Goal: Navigation & Orientation: Go to known website

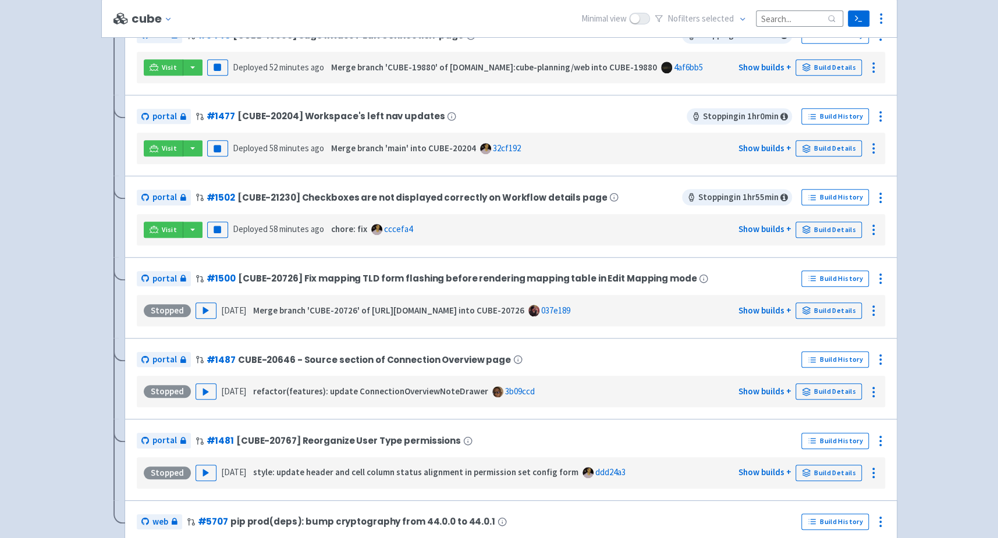
scroll to position [593, 0]
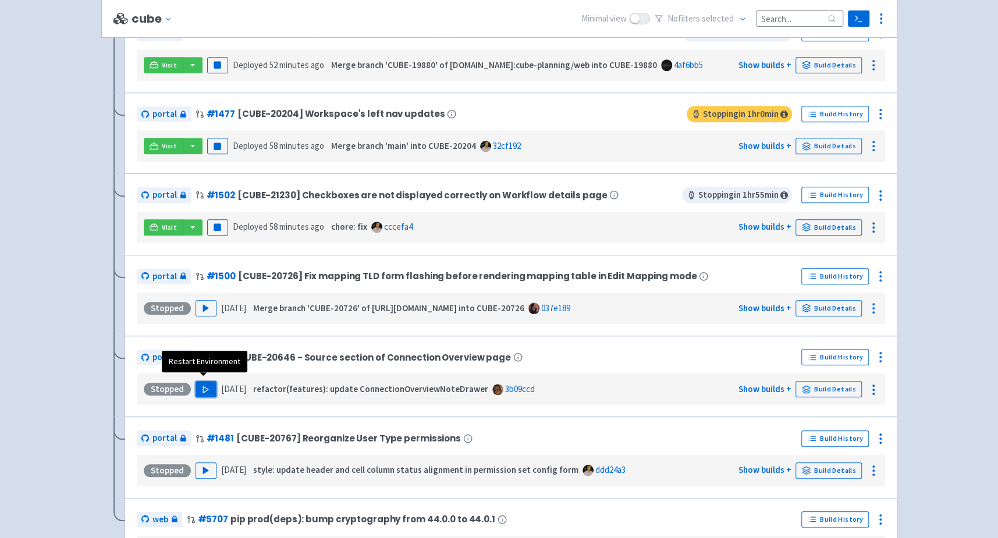
click at [206, 385] on icon "button" at bounding box center [205, 389] width 9 height 9
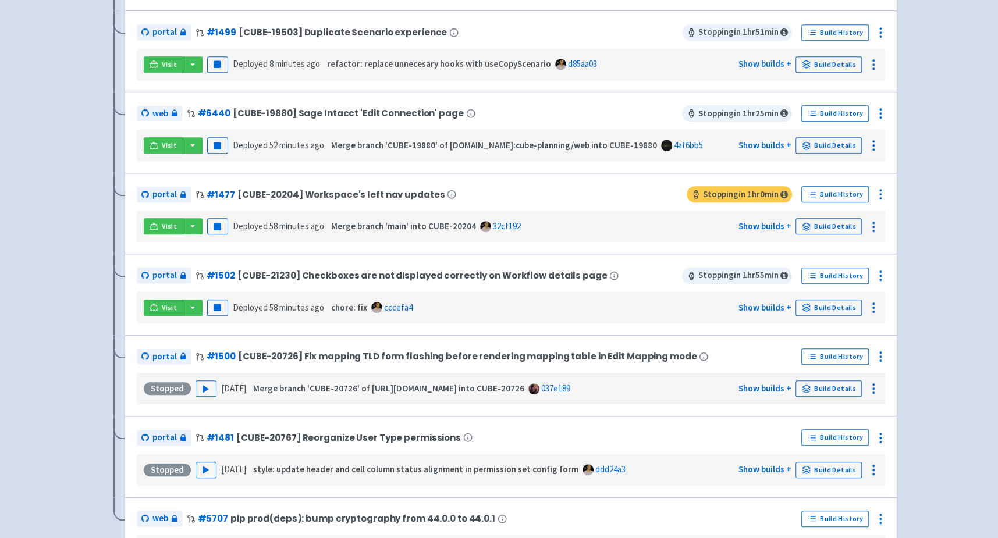
scroll to position [0, 0]
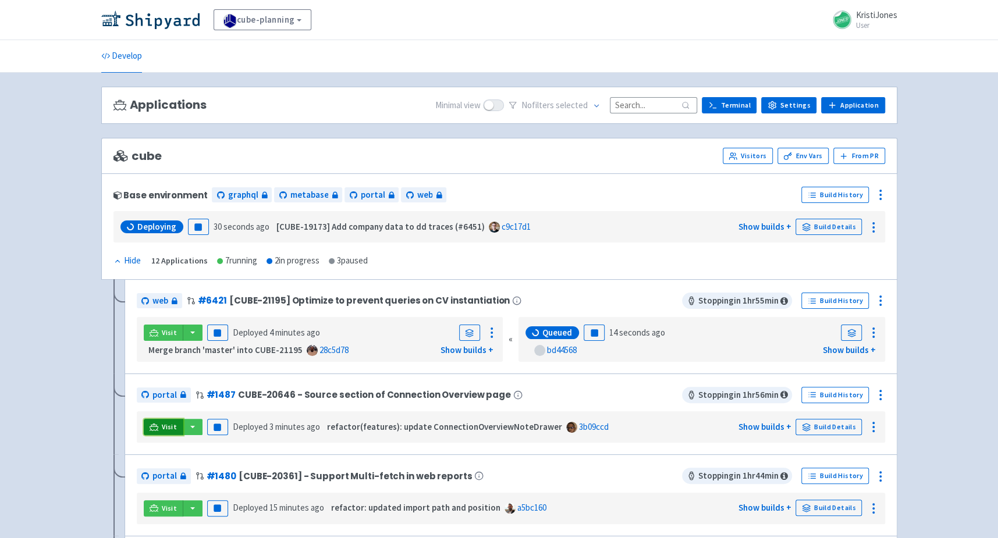
click at [168, 422] on span "Visit" at bounding box center [169, 426] width 15 height 9
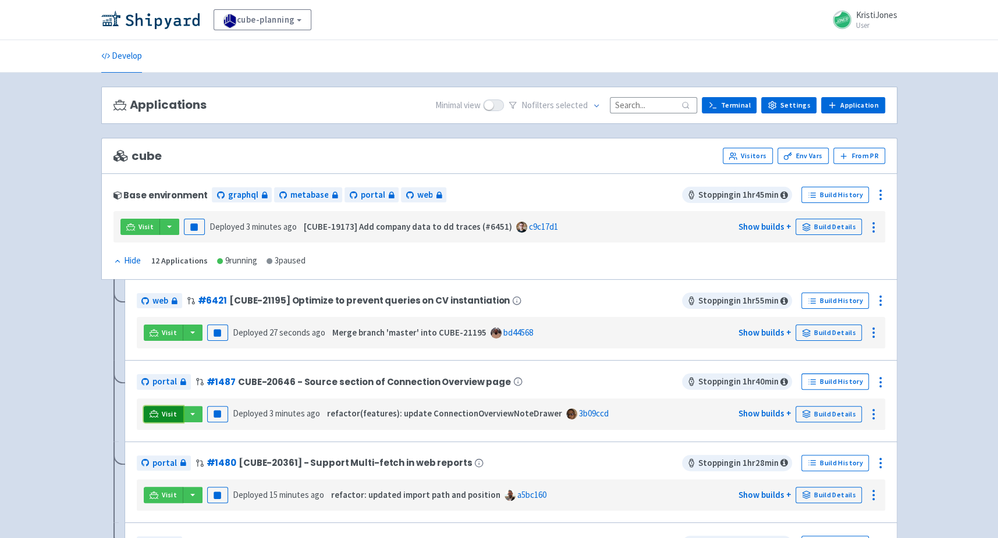
click at [161, 416] on link "Visit" at bounding box center [164, 414] width 40 height 16
